Goal: Transaction & Acquisition: Download file/media

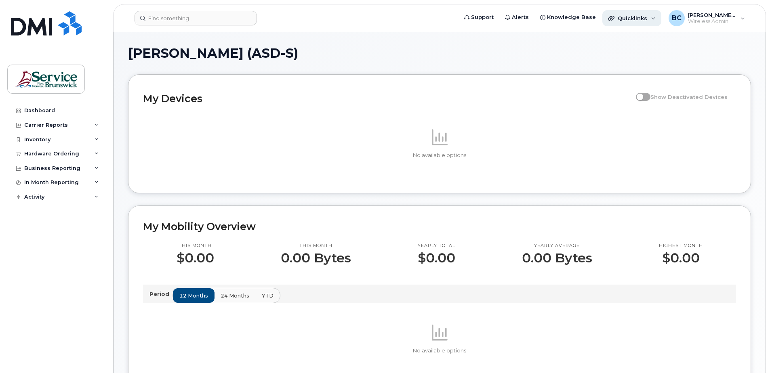
click at [639, 15] on span "Quicklinks" at bounding box center [633, 18] width 30 height 6
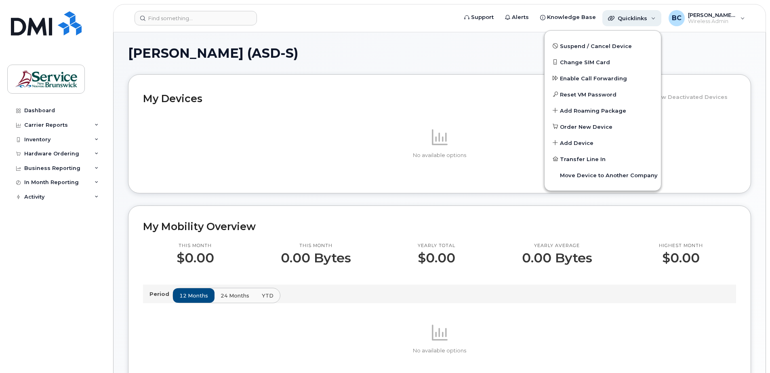
click at [639, 15] on span "Quicklinks" at bounding box center [633, 18] width 30 height 6
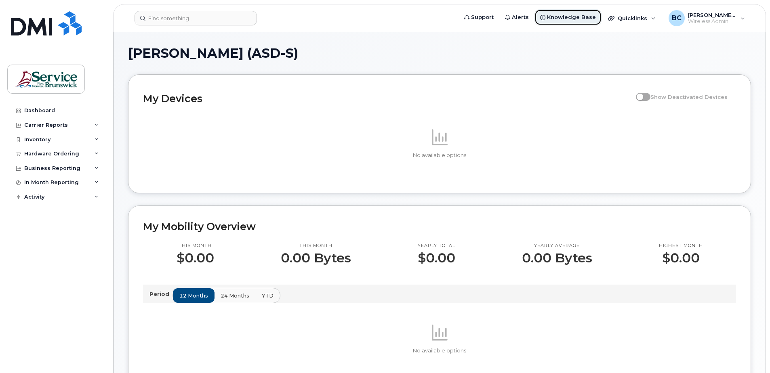
click at [573, 16] on span "Knowledge Base" at bounding box center [571, 17] width 49 height 8
click at [704, 15] on span "[PERSON_NAME] (ASD-S)" at bounding box center [712, 15] width 48 height 6
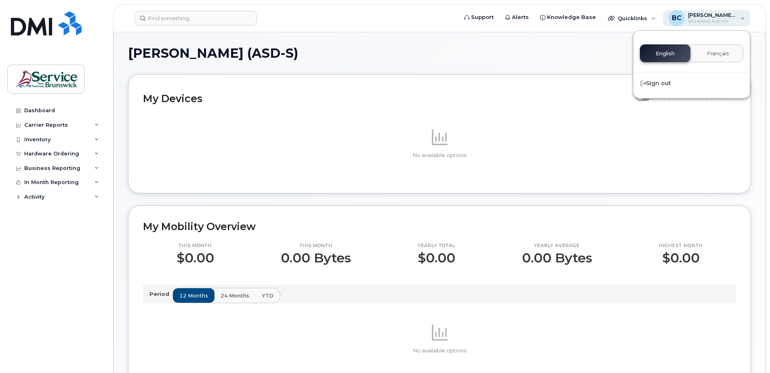
click at [704, 15] on span "[PERSON_NAME] (ASD-S)" at bounding box center [712, 15] width 48 height 6
click at [44, 124] on div "Carrier Reports" at bounding box center [46, 125] width 44 height 6
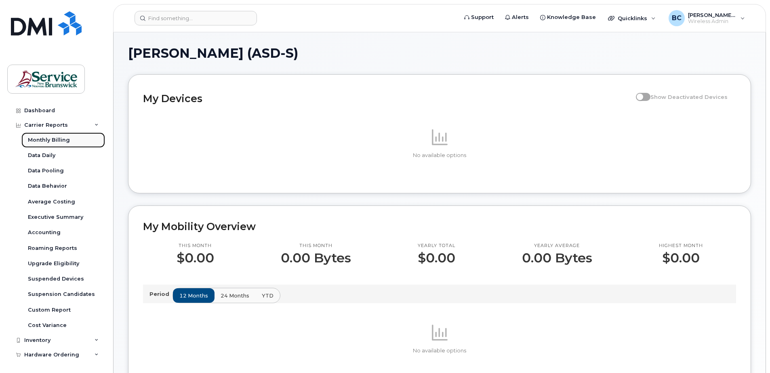
click at [47, 138] on div "Monthly Billing" at bounding box center [49, 140] width 42 height 7
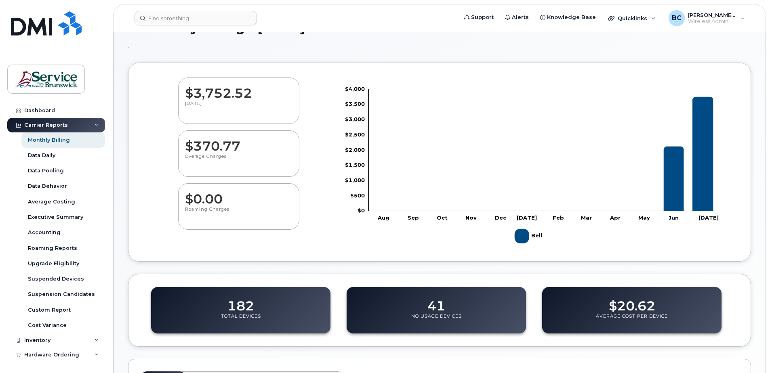
scroll to position [40, 0]
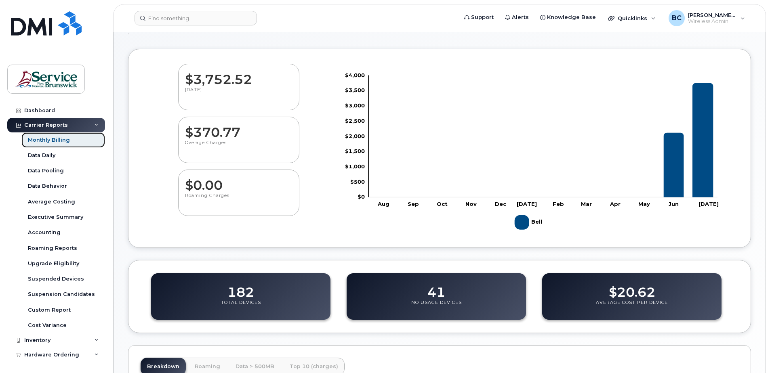
click at [38, 139] on div "Monthly Billing" at bounding box center [49, 140] width 42 height 7
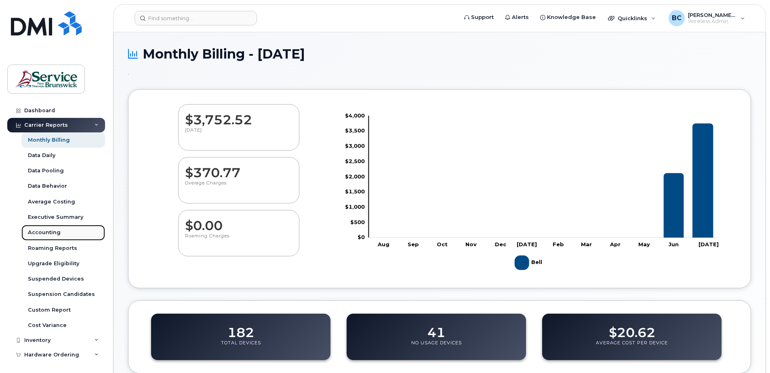
click at [37, 230] on div "Accounting" at bounding box center [44, 232] width 33 height 7
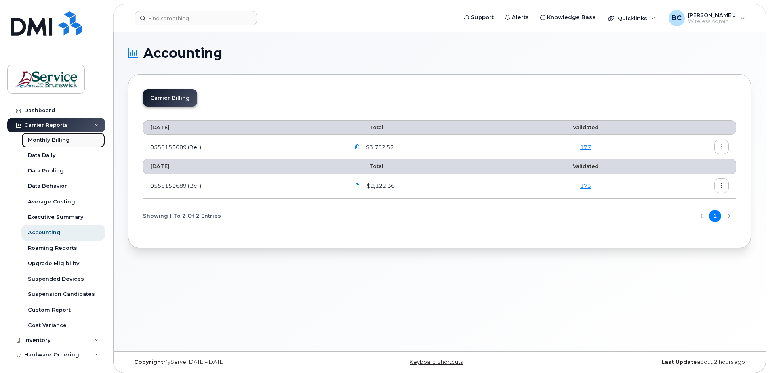
click at [57, 137] on div "Monthly Billing" at bounding box center [49, 140] width 42 height 7
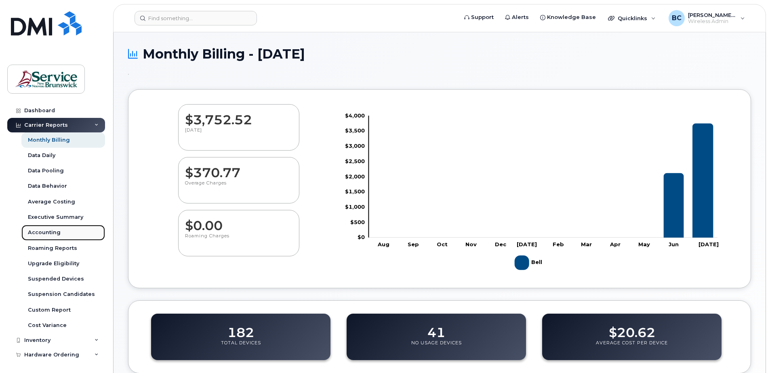
click at [51, 231] on div "Accounting" at bounding box center [44, 232] width 33 height 7
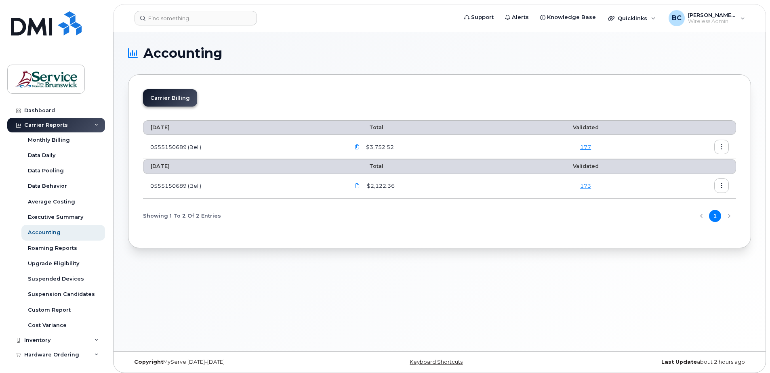
click at [169, 98] on li "Carrier Billing" at bounding box center [170, 97] width 54 height 17
drag, startPoint x: 169, startPoint y: 98, endPoint x: 184, endPoint y: 101, distance: 16.1
click at [184, 101] on li "Carrier Billing" at bounding box center [170, 97] width 54 height 17
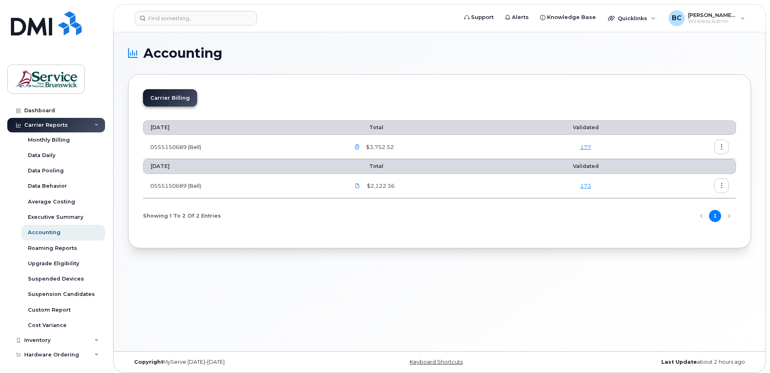
click at [585, 147] on link "177" at bounding box center [585, 147] width 11 height 6
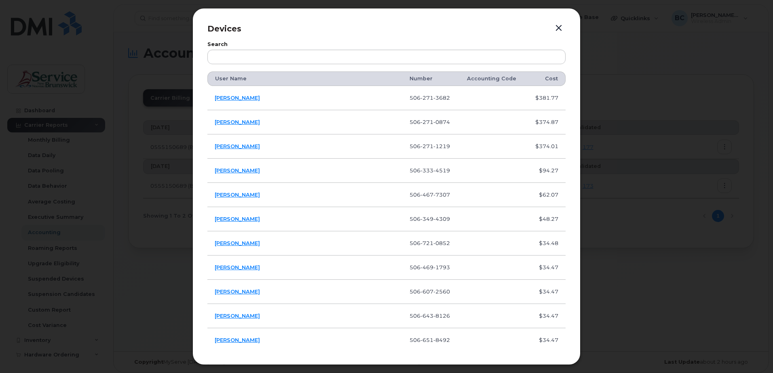
click at [557, 24] on button "button" at bounding box center [558, 28] width 12 height 11
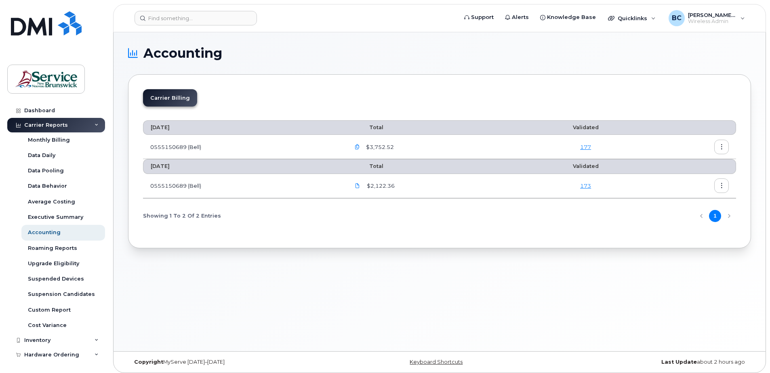
click at [719, 144] on button "button" at bounding box center [721, 147] width 15 height 15
click at [683, 179] on span "Download" at bounding box center [685, 179] width 32 height 7
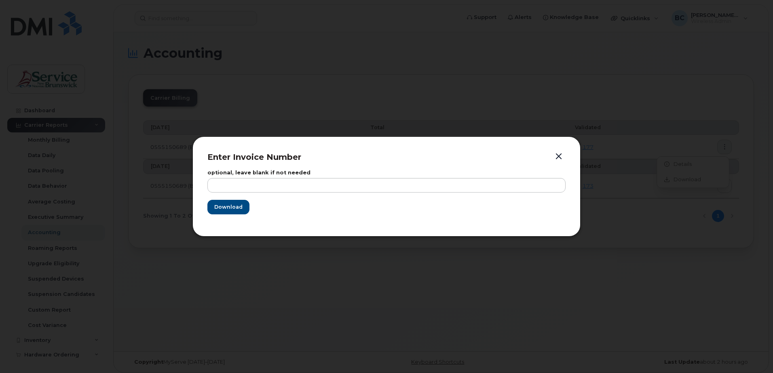
click at [556, 156] on button "button" at bounding box center [558, 156] width 12 height 11
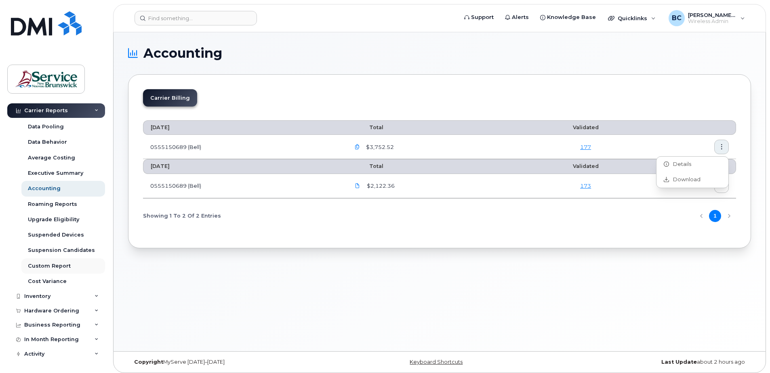
scroll to position [4, 0]
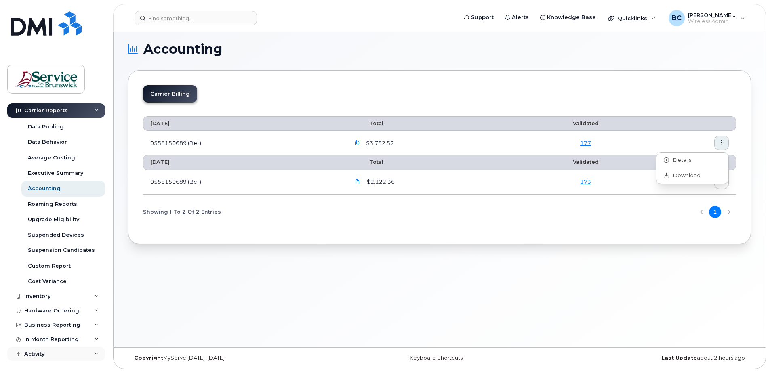
click at [40, 349] on div "Activity" at bounding box center [56, 354] width 98 height 15
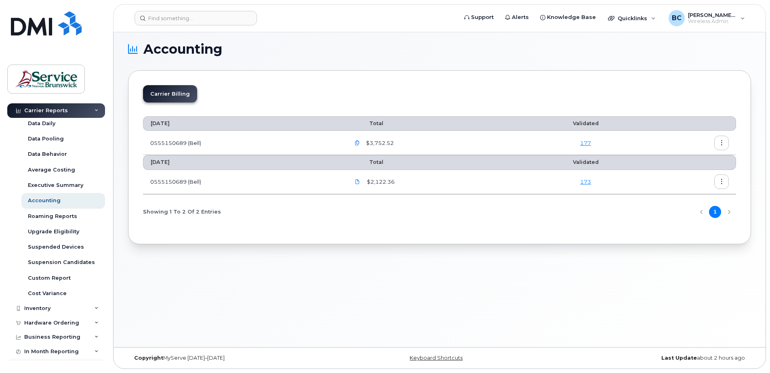
scroll to position [0, 0]
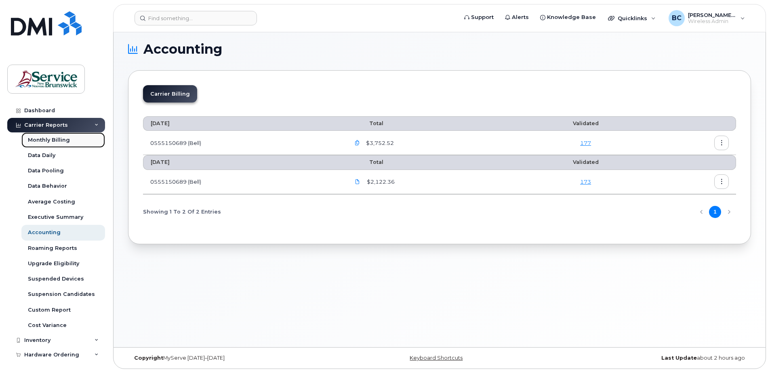
click at [52, 139] on div "Monthly Billing" at bounding box center [49, 140] width 42 height 7
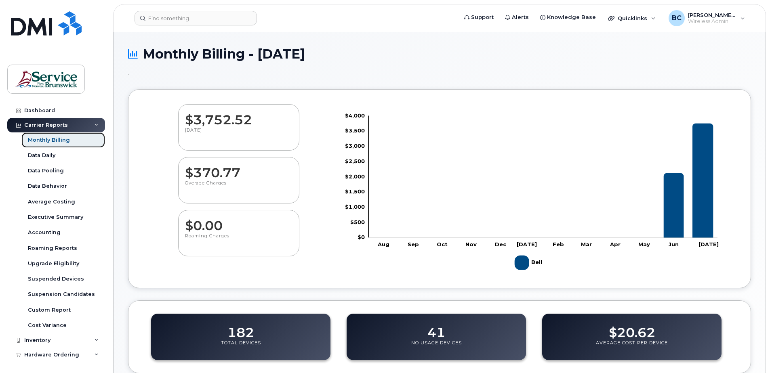
click at [52, 141] on div "Monthly Billing" at bounding box center [49, 140] width 42 height 7
click at [46, 230] on div "Accounting" at bounding box center [44, 232] width 33 height 7
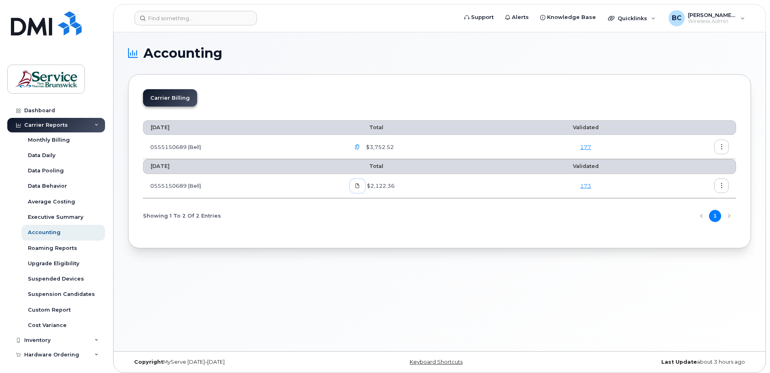
click at [360, 184] on icon at bounding box center [357, 185] width 5 height 5
click at [360, 145] on icon "button" at bounding box center [357, 147] width 5 height 5
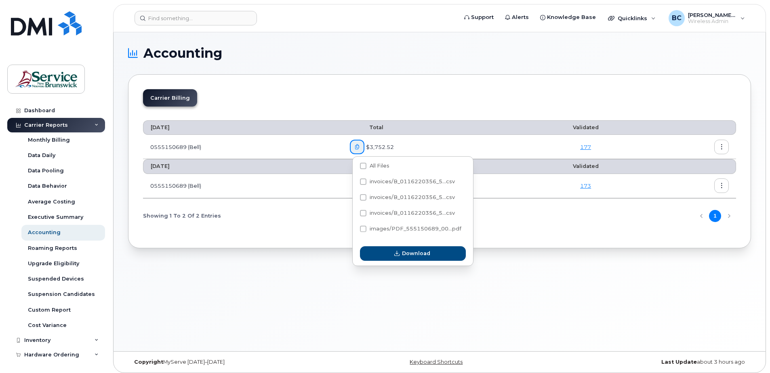
click at [304, 192] on td "0555150689 (Bell)" at bounding box center [243, 186] width 200 height 24
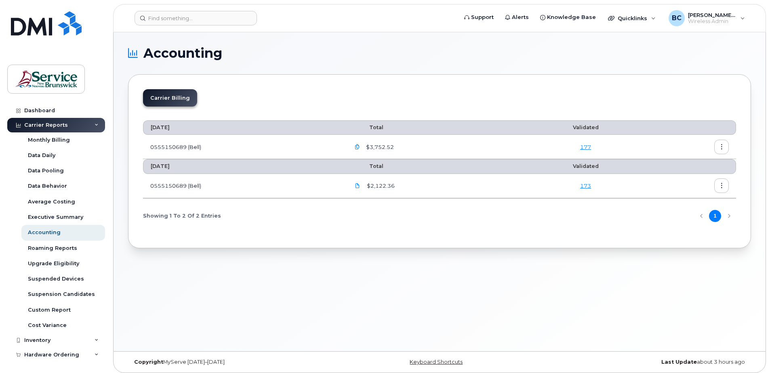
click at [359, 146] on icon "button" at bounding box center [357, 147] width 5 height 5
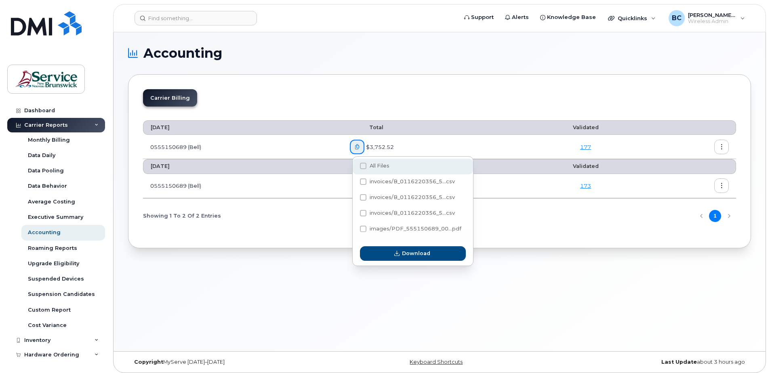
click at [362, 166] on span at bounding box center [363, 166] width 6 height 6
click at [354, 166] on input "All Files" at bounding box center [352, 166] width 4 height 4
checkbox input "true"
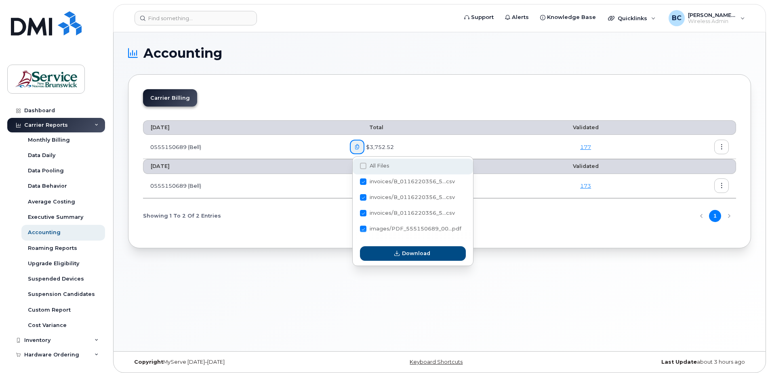
checkbox input "true"
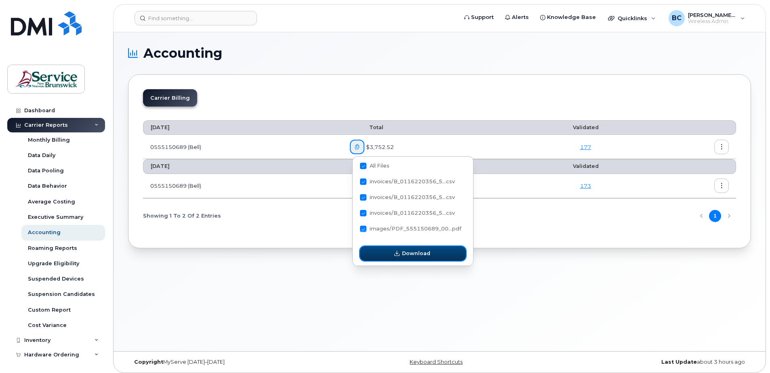
click at [407, 253] on span "Download" at bounding box center [416, 254] width 28 height 8
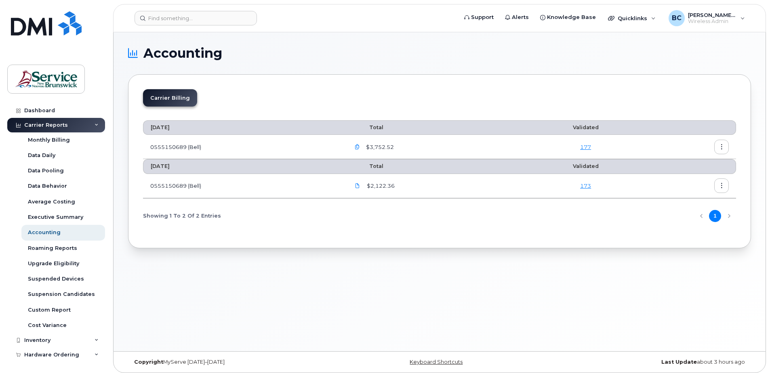
click at [360, 143] on button "button" at bounding box center [357, 147] width 15 height 15
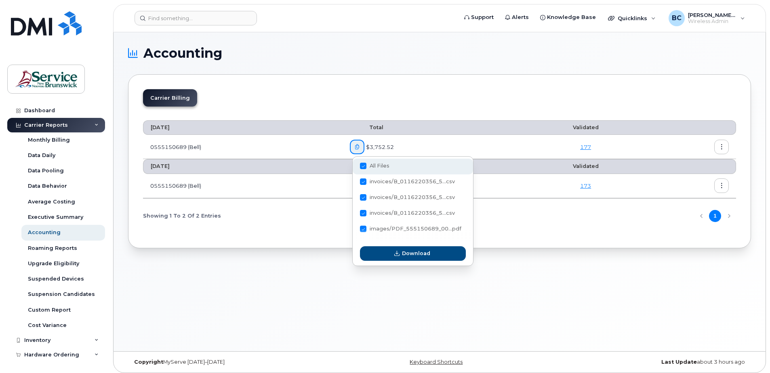
click at [361, 164] on span at bounding box center [363, 166] width 6 height 6
click at [354, 164] on input "All Files" at bounding box center [352, 166] width 4 height 4
checkbox input "false"
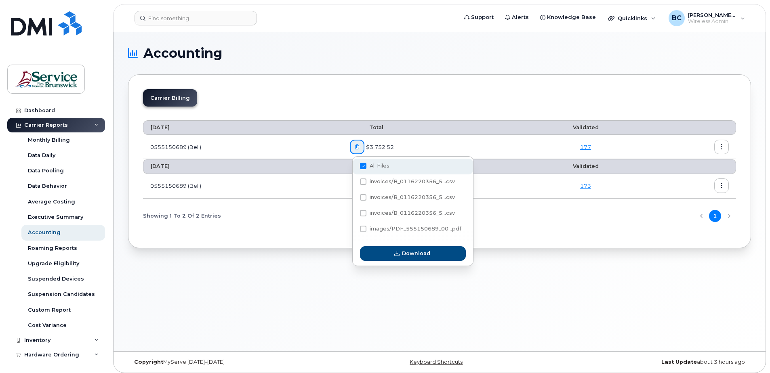
checkbox input "false"
click at [364, 210] on span at bounding box center [363, 213] width 6 height 6
click at [354, 212] on input "invoices/B_0116220356_5...csv" at bounding box center [352, 214] width 4 height 4
checkbox input "true"
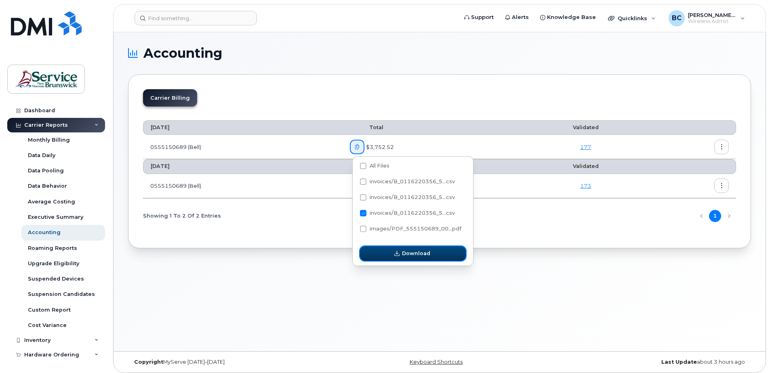
click at [404, 250] on span "Download" at bounding box center [416, 254] width 28 height 8
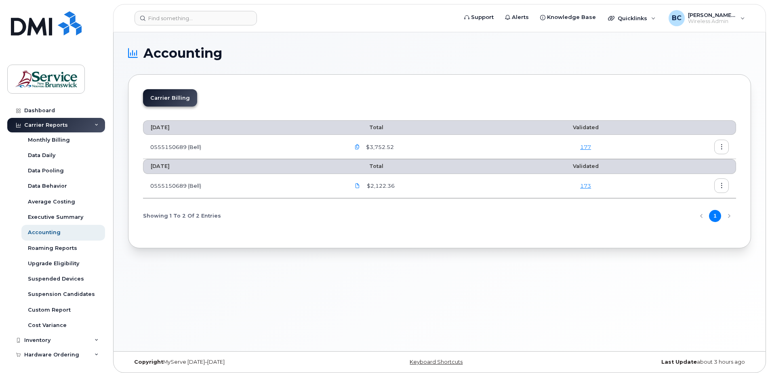
click at [360, 145] on icon "button" at bounding box center [357, 147] width 5 height 5
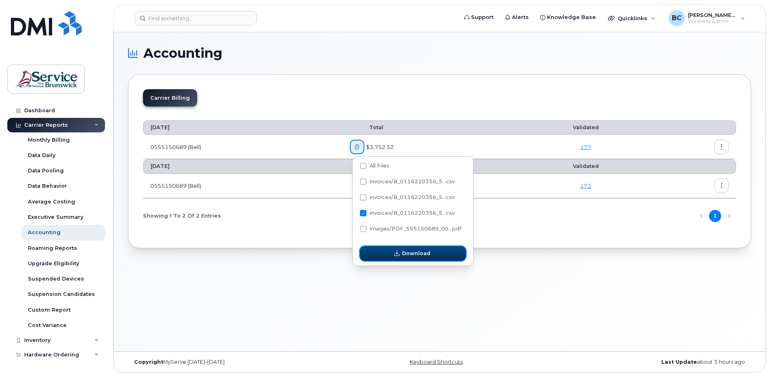
click at [414, 253] on span "Download" at bounding box center [416, 254] width 28 height 8
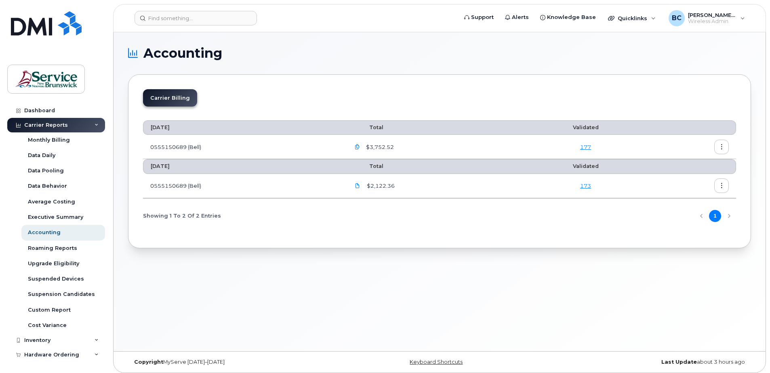
click at [359, 145] on icon "button" at bounding box center [357, 147] width 5 height 5
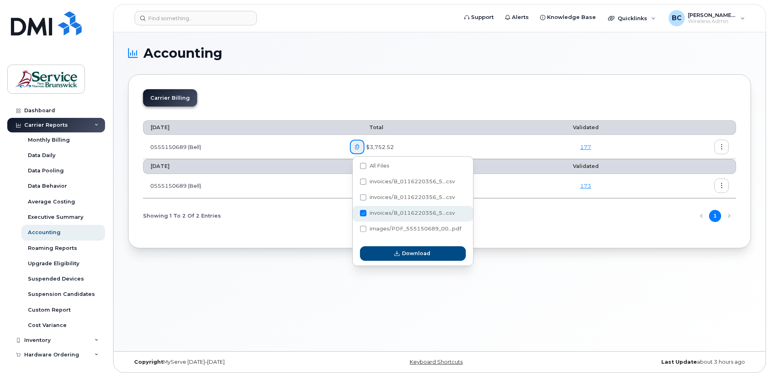
click at [365, 213] on span at bounding box center [363, 213] width 6 height 6
click at [354, 213] on input "invoices/B_0116220356_5...csv" at bounding box center [352, 214] width 4 height 4
checkbox input "false"
click at [362, 198] on span at bounding box center [363, 197] width 6 height 6
click at [354, 198] on input "invoices/B_0116220356_5...csv" at bounding box center [352, 198] width 4 height 4
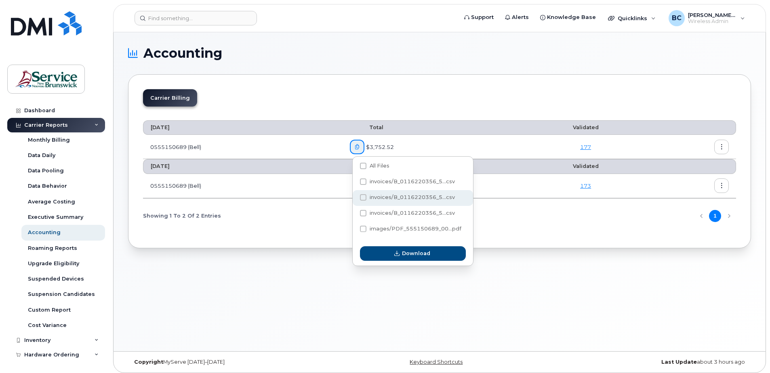
checkbox input "true"
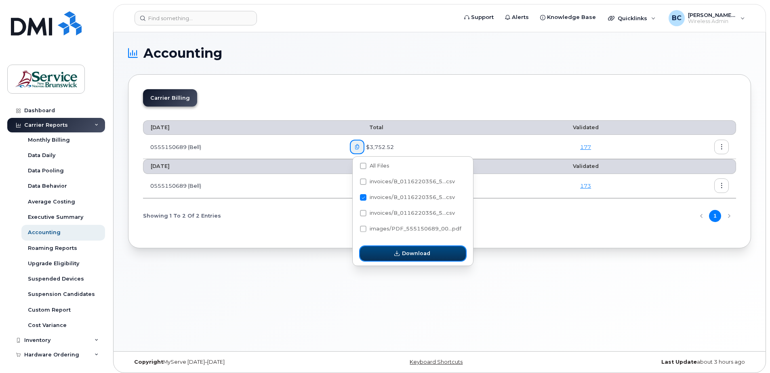
click at [416, 256] on span "Download" at bounding box center [416, 254] width 28 height 8
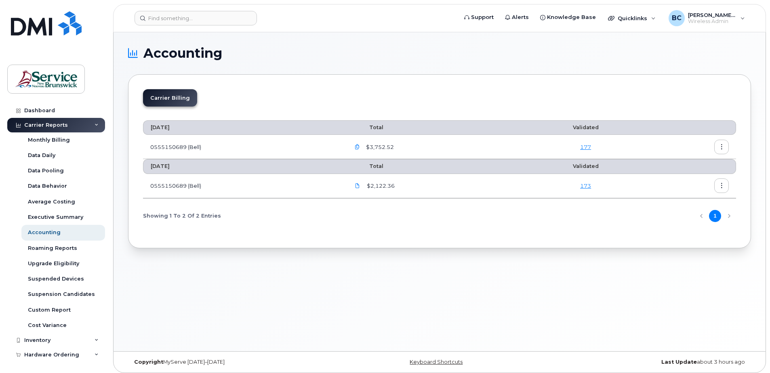
click at [360, 146] on icon "button" at bounding box center [357, 147] width 5 height 5
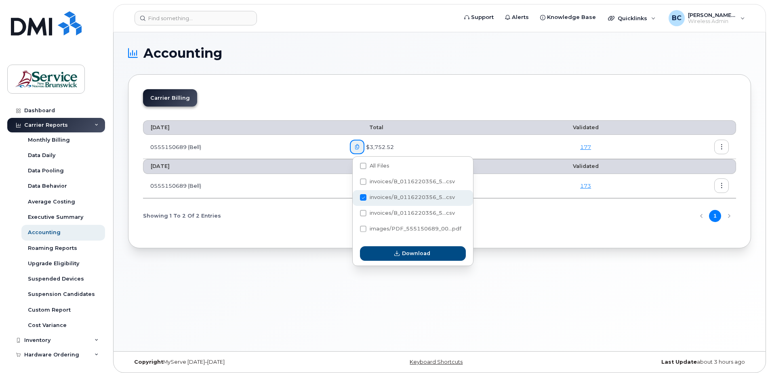
click at [363, 196] on span at bounding box center [363, 197] width 6 height 6
click at [354, 196] on input "invoices/B_0116220356_5...csv" at bounding box center [352, 198] width 4 height 4
checkbox input "false"
click at [360, 181] on span at bounding box center [363, 182] width 6 height 6
click at [354, 181] on input "invoices/B_0116220356_5...csv" at bounding box center [352, 182] width 4 height 4
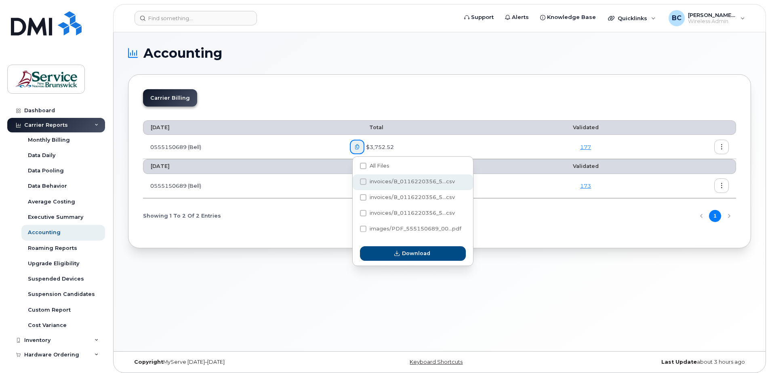
checkbox input "true"
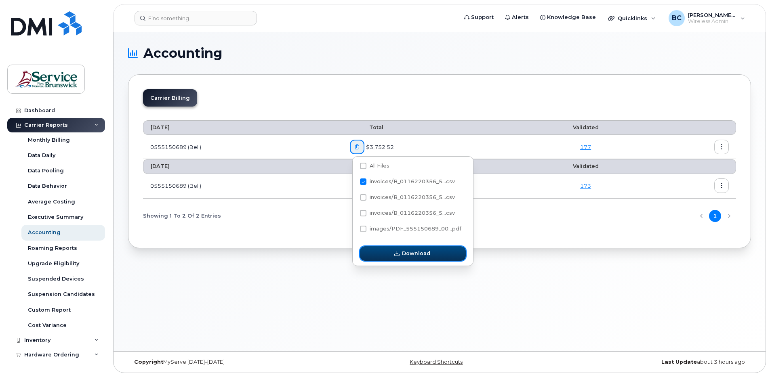
click at [416, 255] on span "Download" at bounding box center [416, 254] width 28 height 8
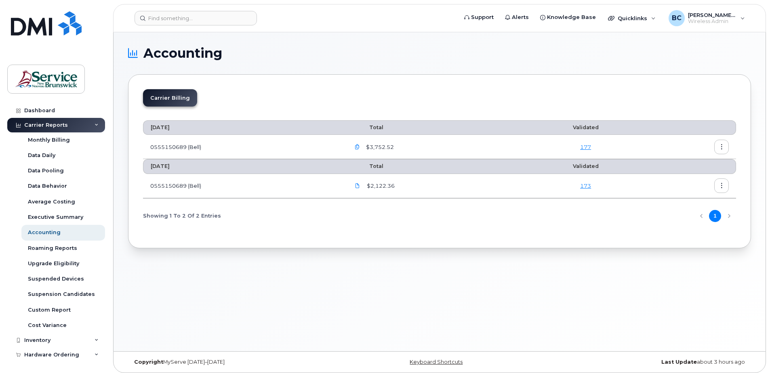
click at [358, 145] on icon "button" at bounding box center [357, 147] width 5 height 5
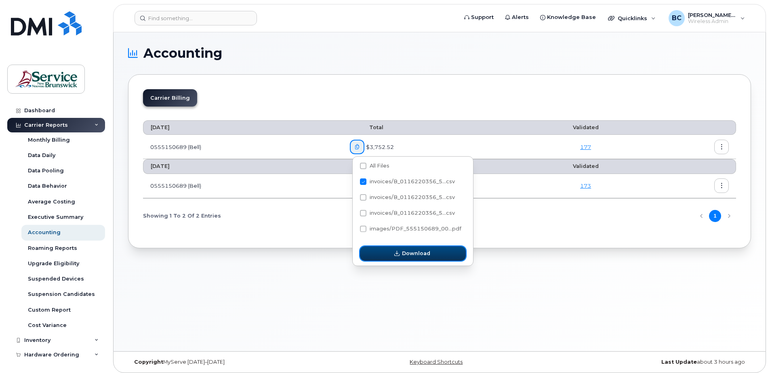
click at [417, 253] on span "Download" at bounding box center [416, 254] width 28 height 8
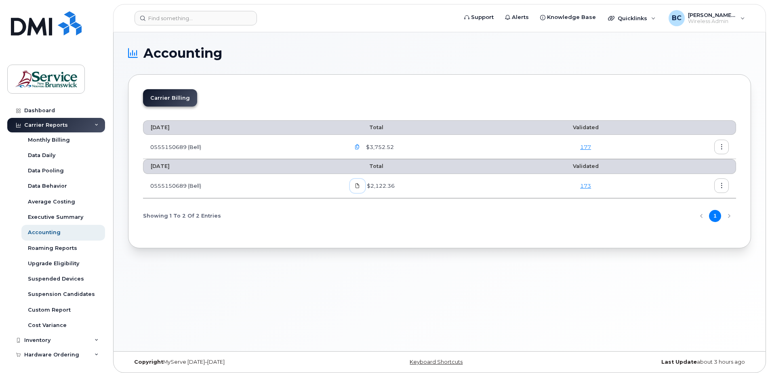
click at [360, 183] on span at bounding box center [357, 185] width 7 height 7
click at [359, 143] on button "button" at bounding box center [357, 147] width 15 height 15
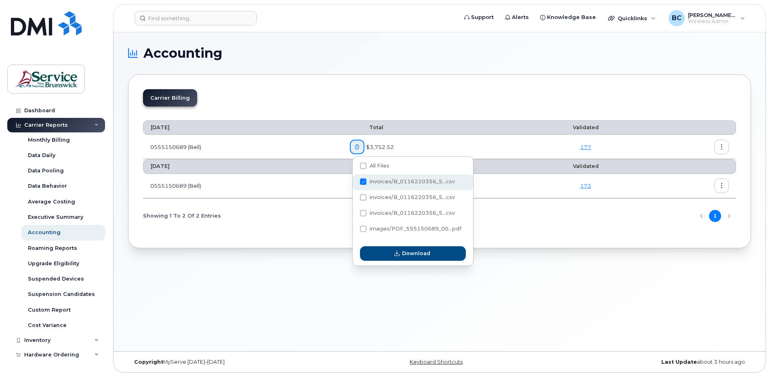
click at [363, 183] on span at bounding box center [363, 182] width 6 height 6
click at [354, 183] on input "invoices/B_0116220356_5...csv" at bounding box center [352, 182] width 4 height 4
checkbox input "false"
click at [362, 196] on span at bounding box center [363, 197] width 6 height 6
click at [354, 196] on input "invoices/B_0116220356_5...csv" at bounding box center [352, 198] width 4 height 4
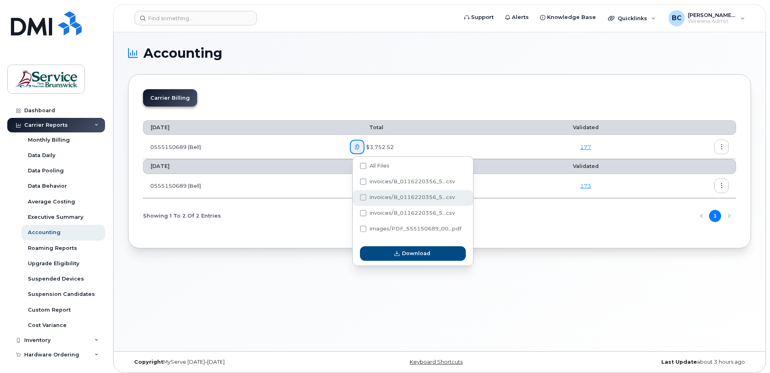
checkbox input "true"
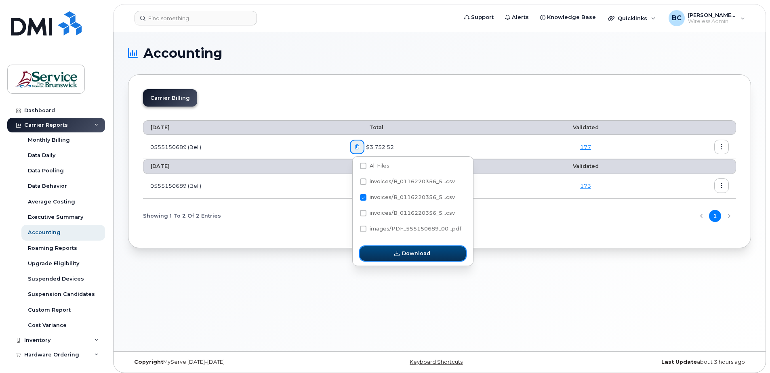
click at [405, 254] on span "Download" at bounding box center [416, 254] width 28 height 8
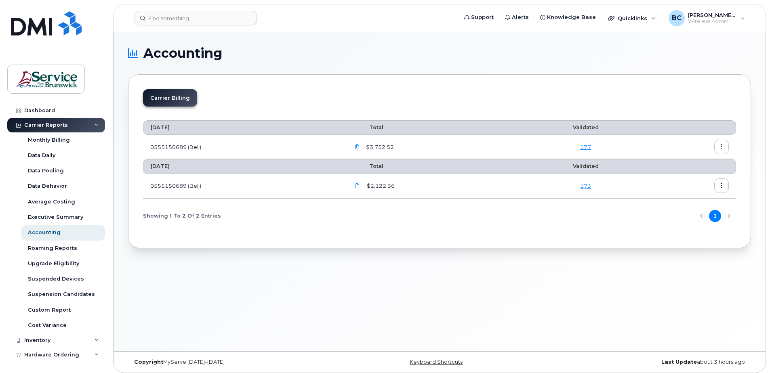
click at [360, 147] on icon "button" at bounding box center [357, 147] width 5 height 5
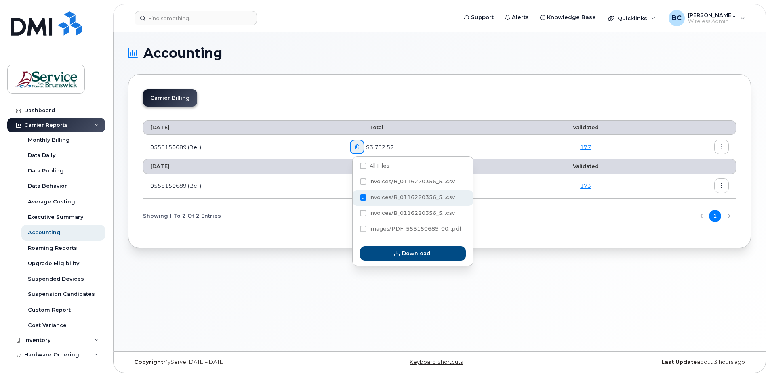
click at [365, 196] on span at bounding box center [363, 197] width 6 height 6
click at [354, 196] on input "invoices/B_0116220356_5...csv" at bounding box center [352, 198] width 4 height 4
checkbox input "false"
click at [367, 227] on span at bounding box center [363, 229] width 6 height 6
click at [354, 228] on input "images/PDF_555150689_00...pdf" at bounding box center [352, 230] width 4 height 4
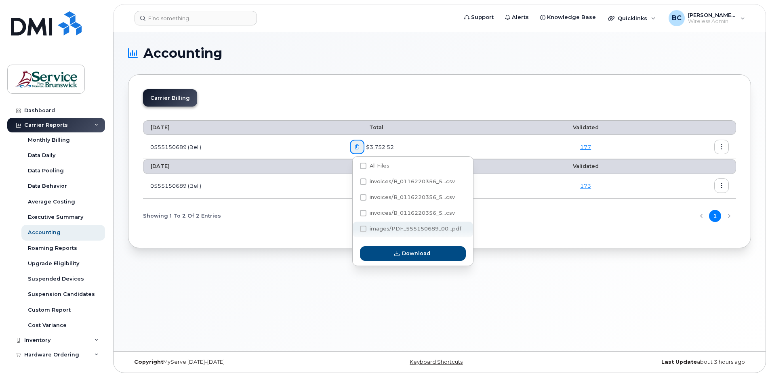
checkbox input "true"
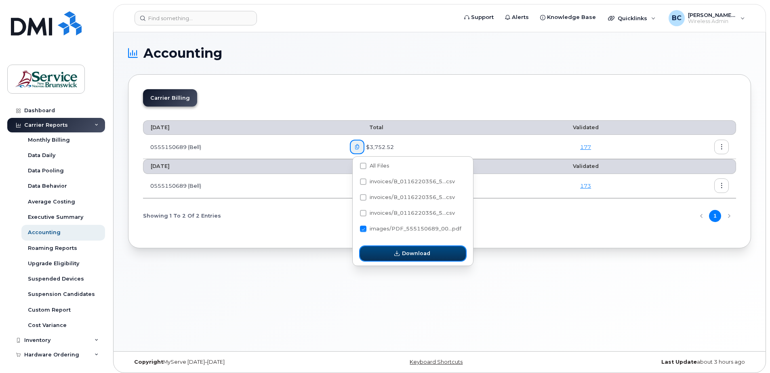
click at [411, 254] on span "Download" at bounding box center [416, 254] width 28 height 8
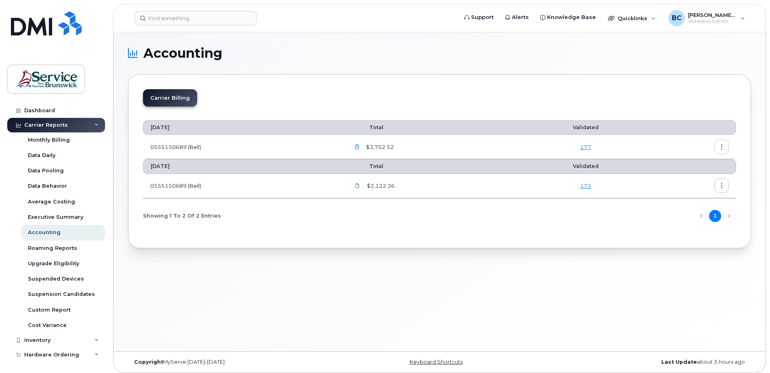
scroll to position [44, 0]
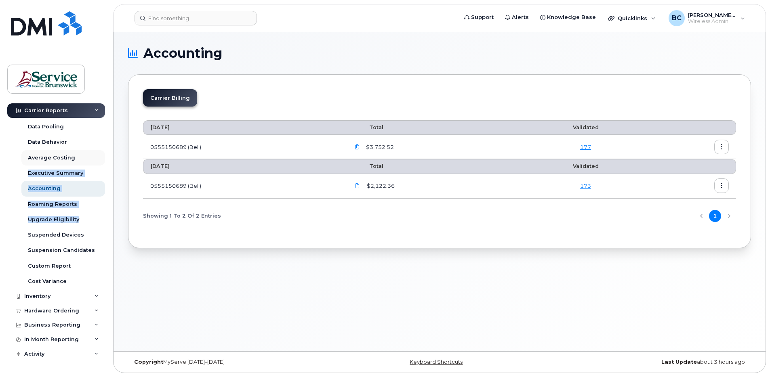
drag, startPoint x: 104, startPoint y: 220, endPoint x: 101, endPoint y: 156, distance: 64.4
click at [101, 156] on div "Monthly Billing Data Daily Data Pooling Data Behavior Average Costing Executive…" at bounding box center [64, 189] width 86 height 201
drag, startPoint x: 101, startPoint y: 156, endPoint x: 103, endPoint y: 148, distance: 7.7
click at [103, 150] on div "Data Behavior" at bounding box center [64, 157] width 86 height 15
click at [360, 145] on icon "button" at bounding box center [357, 147] width 5 height 5
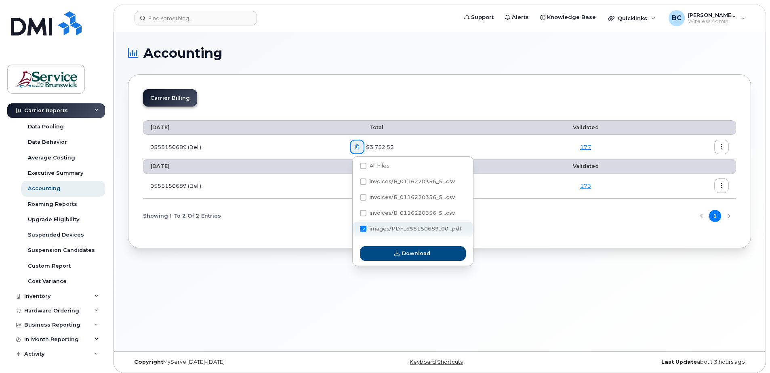
click at [363, 228] on span at bounding box center [363, 229] width 6 height 6
click at [354, 228] on input "images/PDF_555150689_00...pdf" at bounding box center [352, 230] width 4 height 4
checkbox input "false"
click at [365, 179] on span at bounding box center [363, 182] width 6 height 6
click at [354, 180] on input "invoices/B_0116220356_5...csv" at bounding box center [352, 182] width 4 height 4
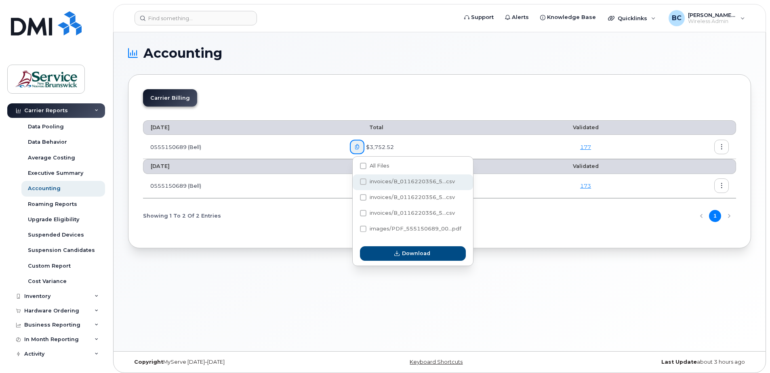
checkbox input "true"
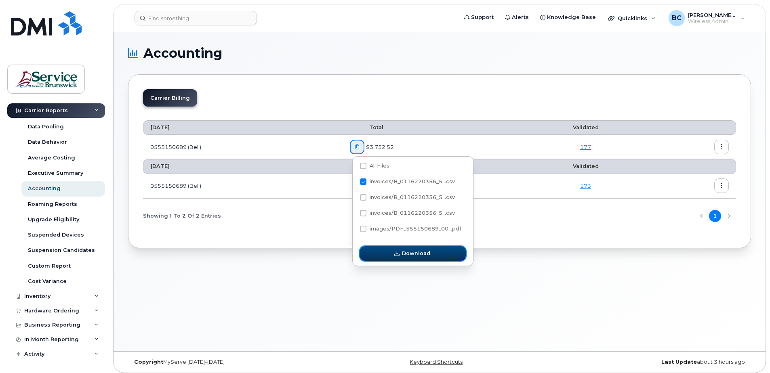
click at [419, 253] on span "Download" at bounding box center [416, 254] width 28 height 8
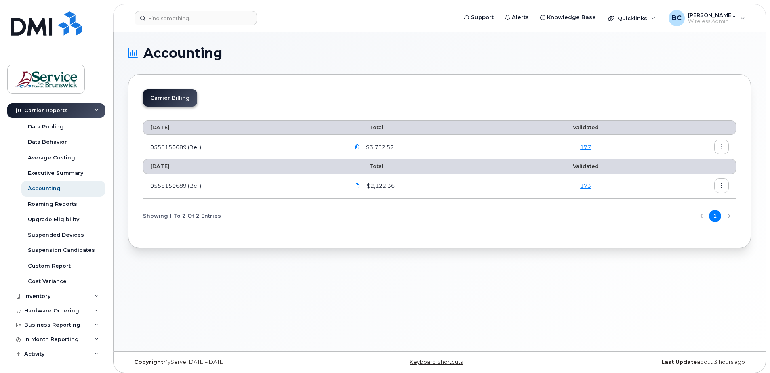
click at [389, 225] on div "Showing 1 To 2 Of 2 Entries 1" at bounding box center [439, 216] width 593 height 21
